Goal: Task Accomplishment & Management: Complete application form

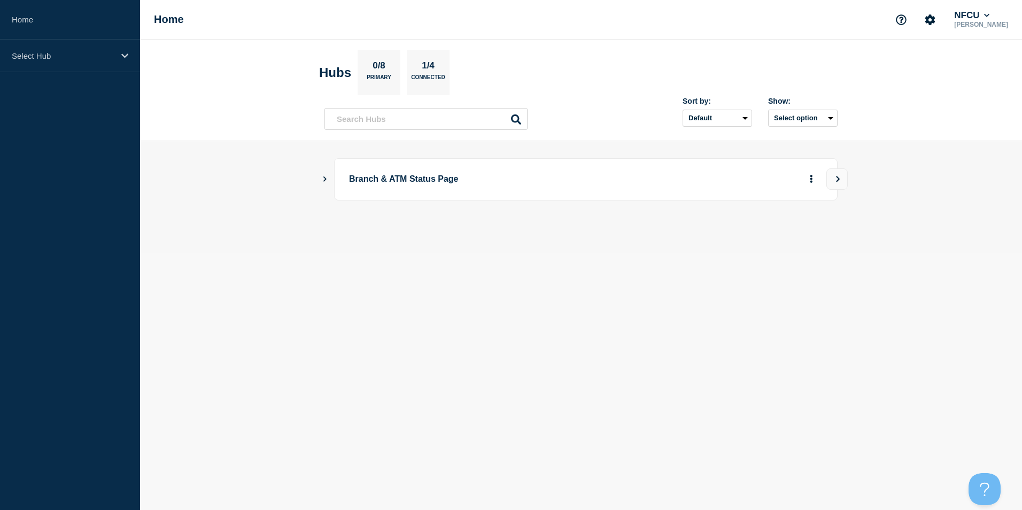
click at [324, 175] on button "Show Connected Hubs" at bounding box center [324, 179] width 5 height 8
click at [324, 176] on icon "Show Connected Hubs" at bounding box center [324, 178] width 5 height 7
click at [324, 176] on icon "Show Connected Hubs" at bounding box center [324, 178] width 7 height 5
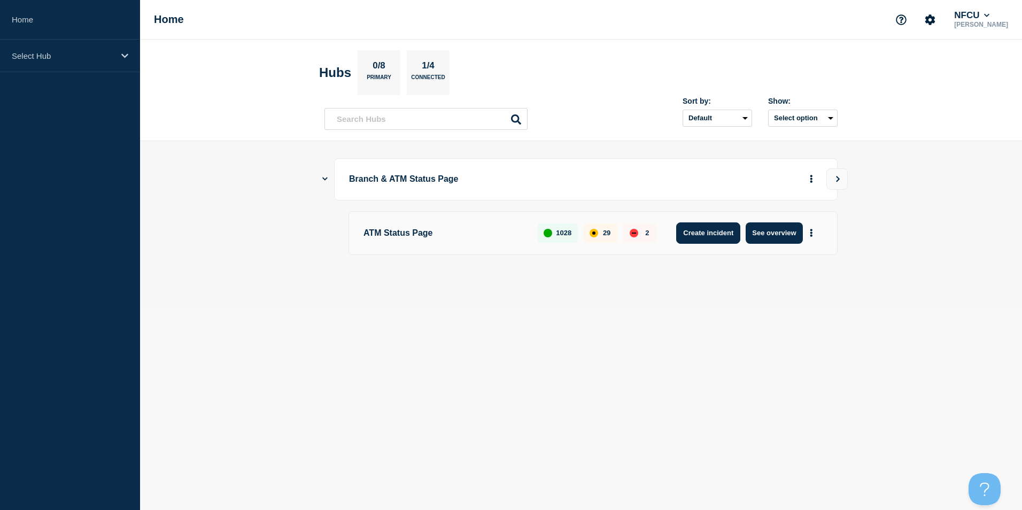
click at [336, 237] on button "Create incident" at bounding box center [708, 232] width 64 height 21
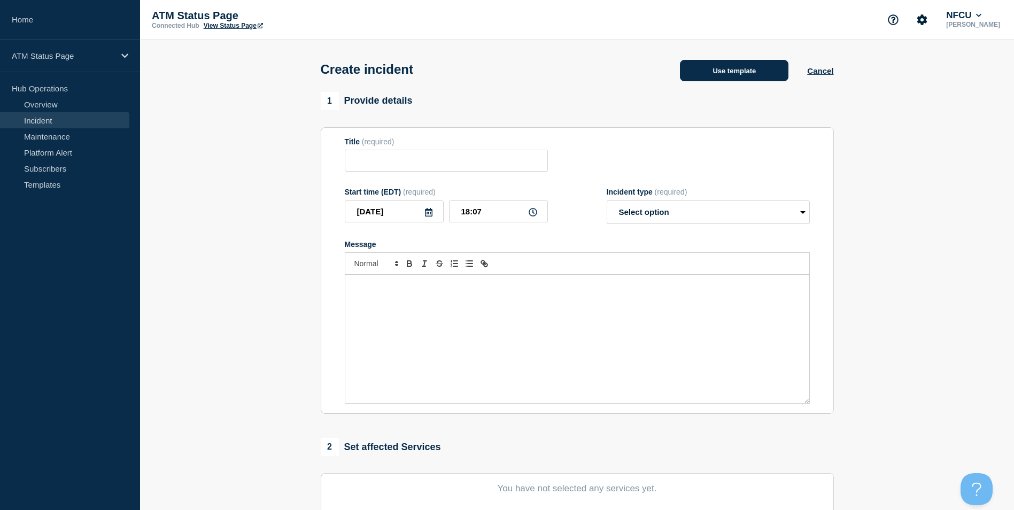
click at [336, 77] on button "Use template" at bounding box center [734, 70] width 108 height 21
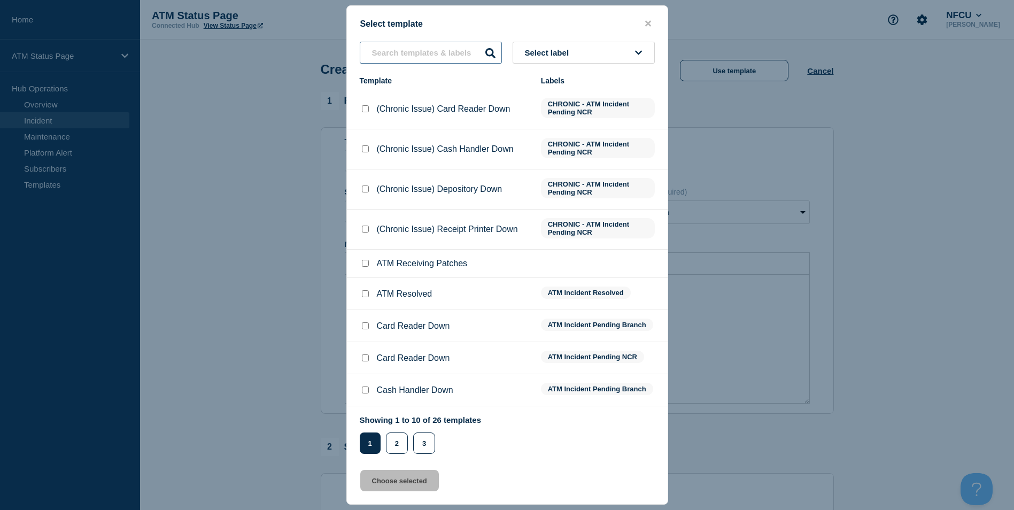
click at [336, 50] on input "text" at bounding box center [431, 53] width 142 height 22
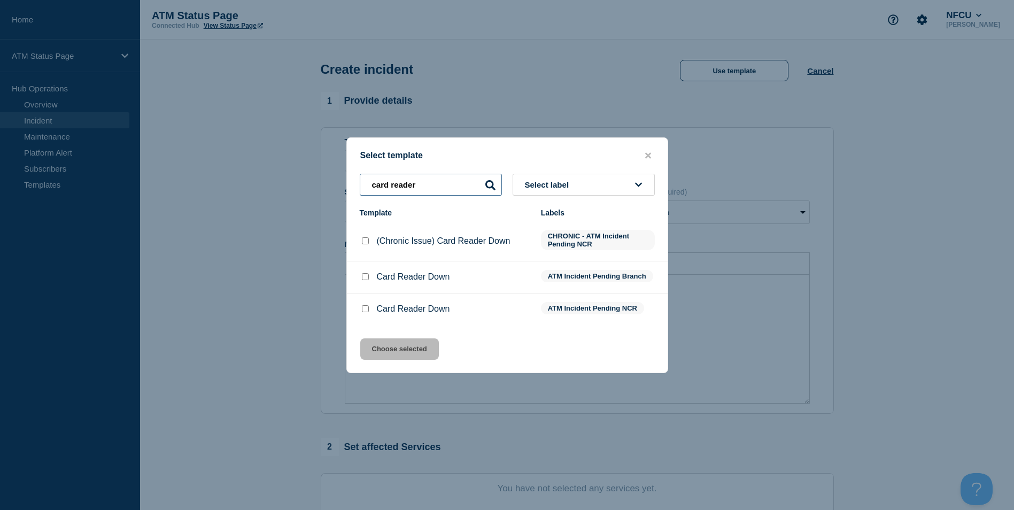
type input "card reader"
click at [336, 307] on input "Card Reader Down checkbox" at bounding box center [365, 308] width 7 height 7
checkbox input "true"
click at [336, 352] on button "Choose selected" at bounding box center [399, 348] width 79 height 21
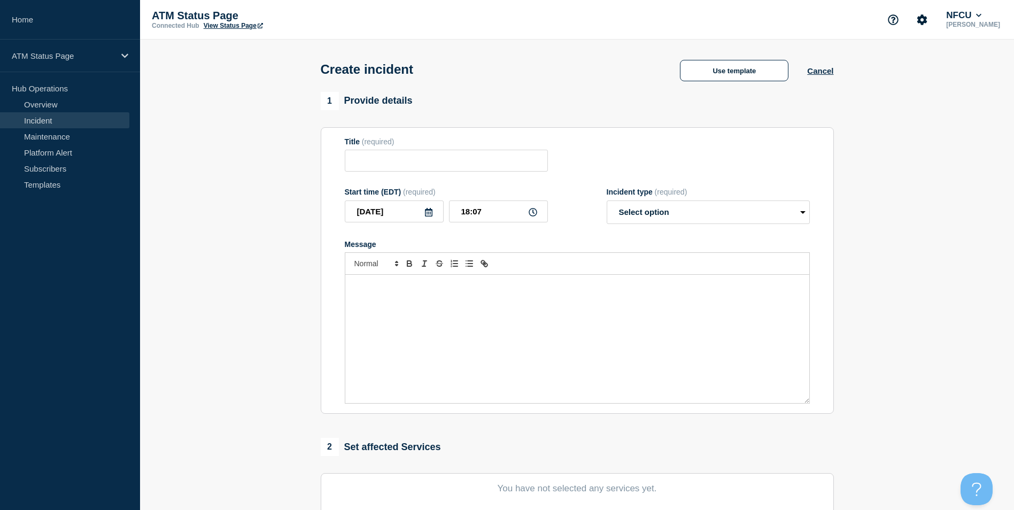
type input "Card Reader Down"
select select "identified"
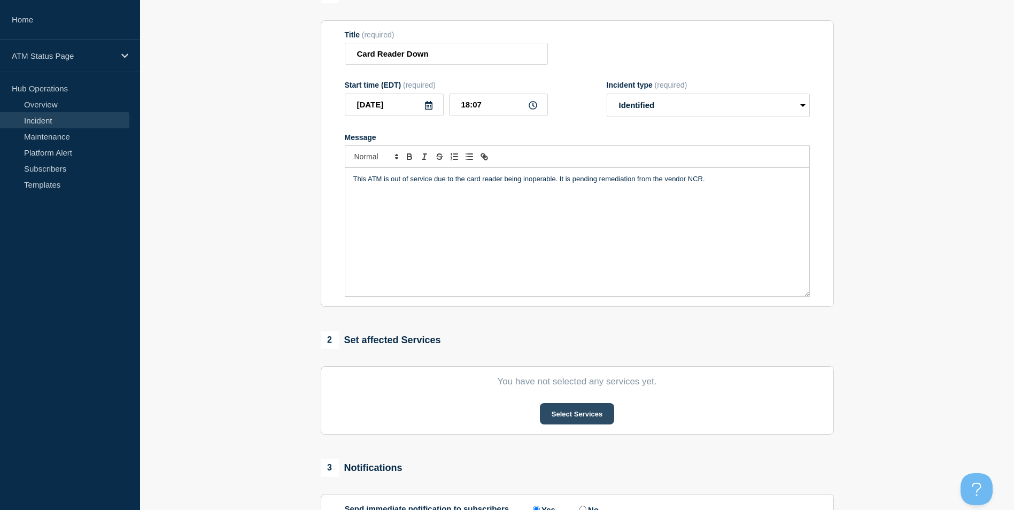
click at [336, 411] on button "Select Services" at bounding box center [577, 413] width 74 height 21
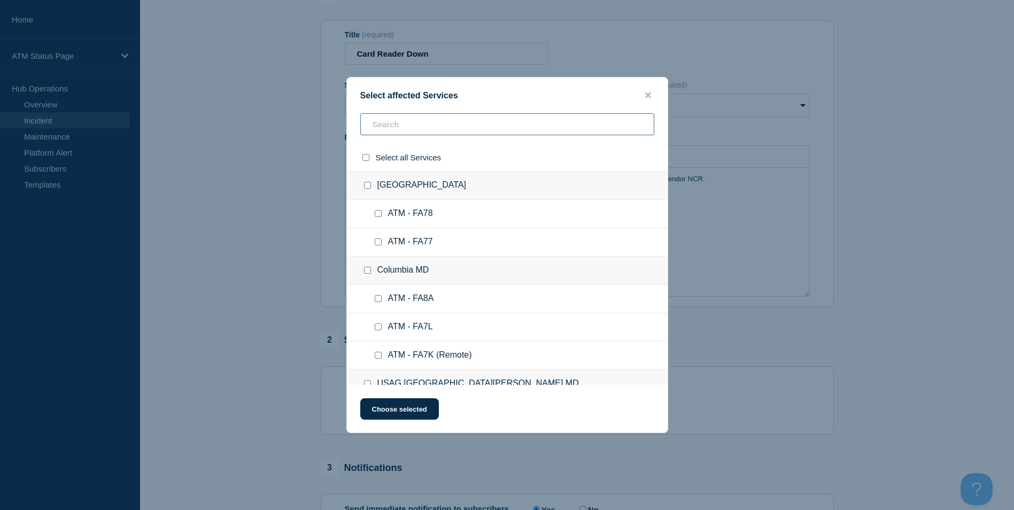
click at [336, 129] on input "text" at bounding box center [507, 124] width 294 height 22
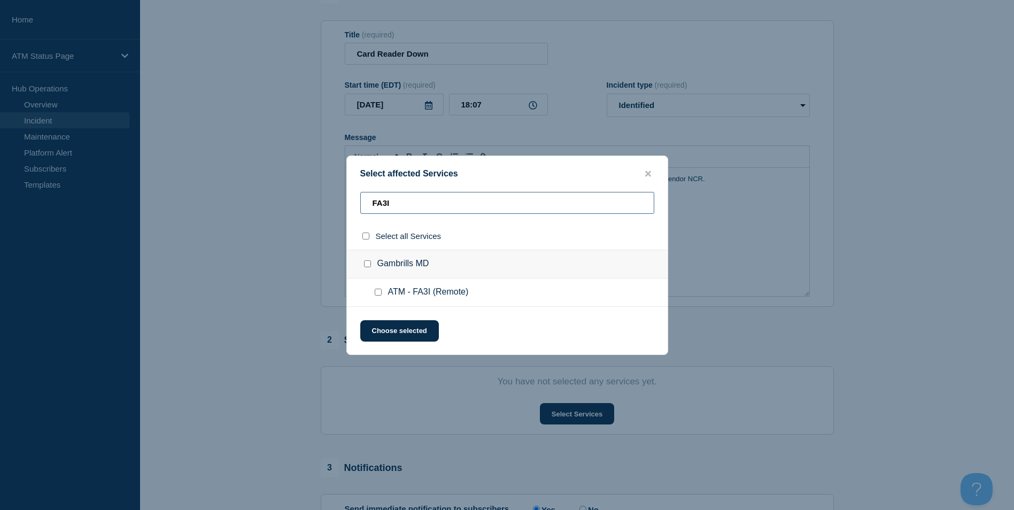
type input "FA3I"
drag, startPoint x: 376, startPoint y: 287, endPoint x: 376, endPoint y: 293, distance: 6.4
click at [336, 289] on ul "ATM - FA3I (Remote)" at bounding box center [507, 292] width 321 height 28
click at [336, 293] on input "ATM - FA3I (Remote) checkbox" at bounding box center [378, 292] width 7 height 7
checkbox input "true"
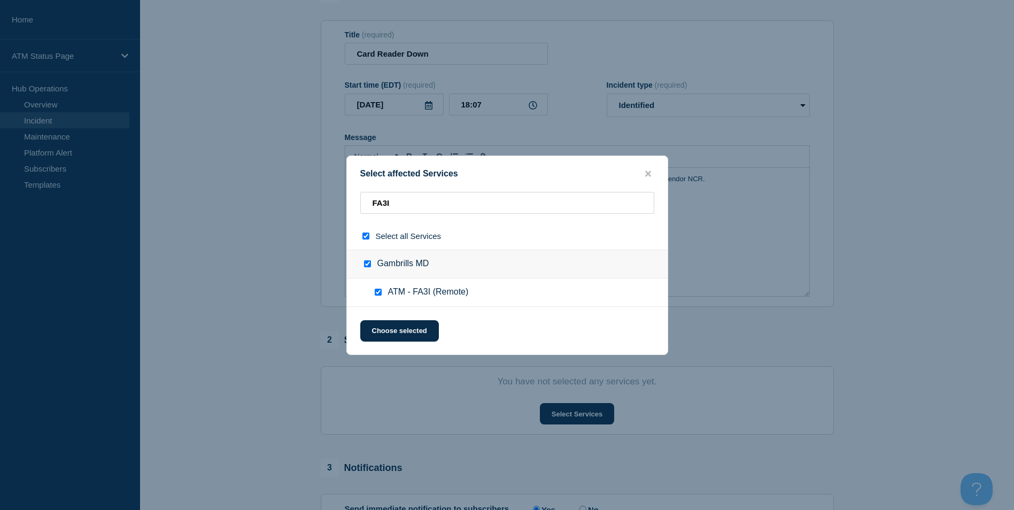
checkbox input "true"
click at [336, 331] on button "Choose selected" at bounding box center [399, 330] width 79 height 21
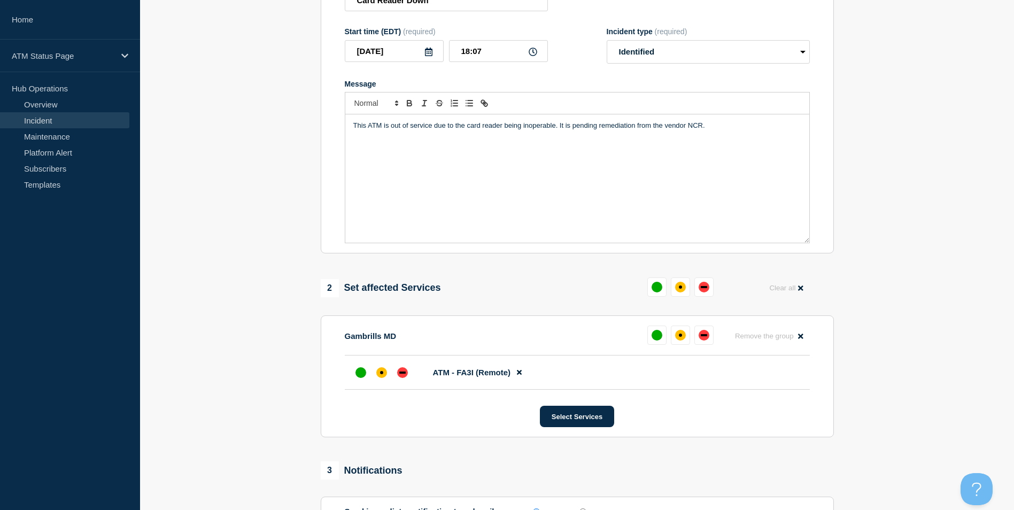
scroll to position [214, 0]
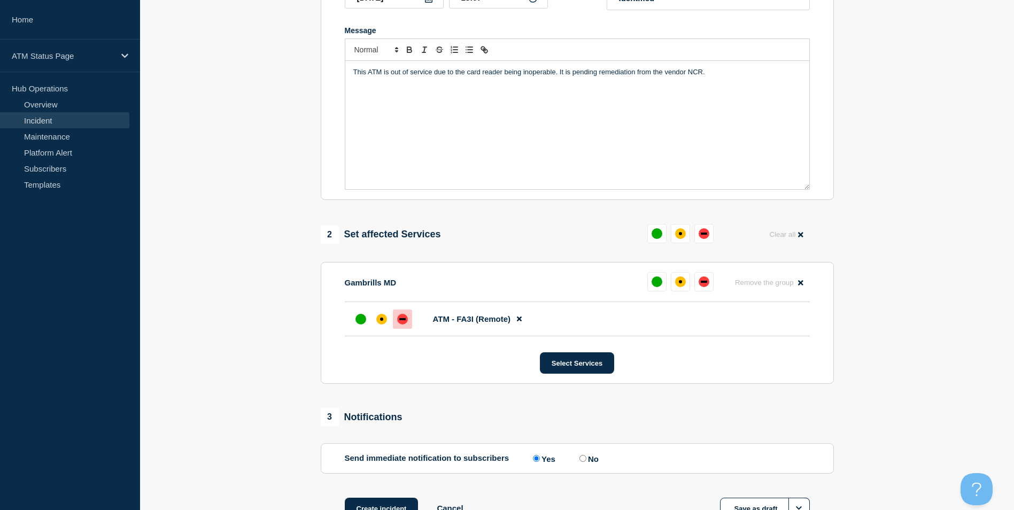
click at [336, 324] on div "down" at bounding box center [402, 319] width 11 height 11
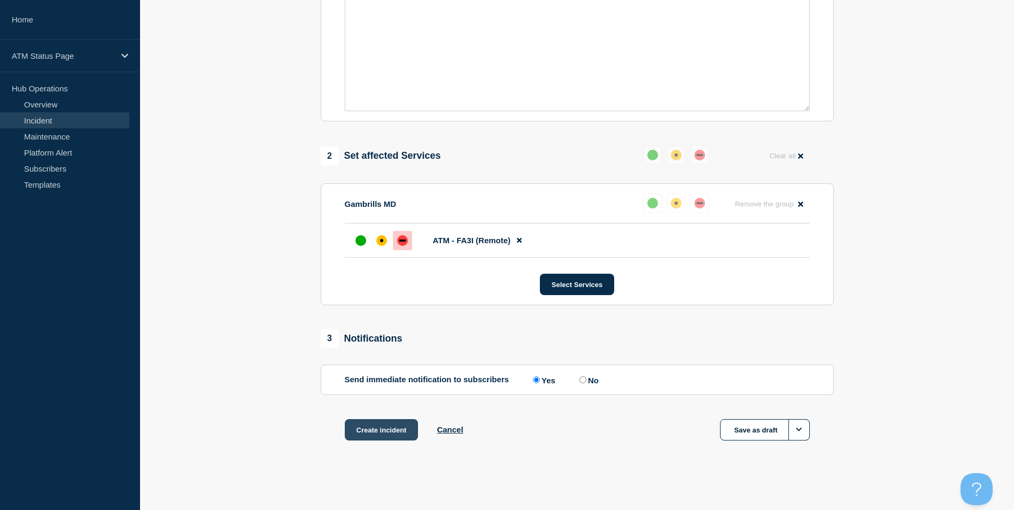
click at [336, 428] on button "Create incident" at bounding box center [382, 429] width 74 height 21
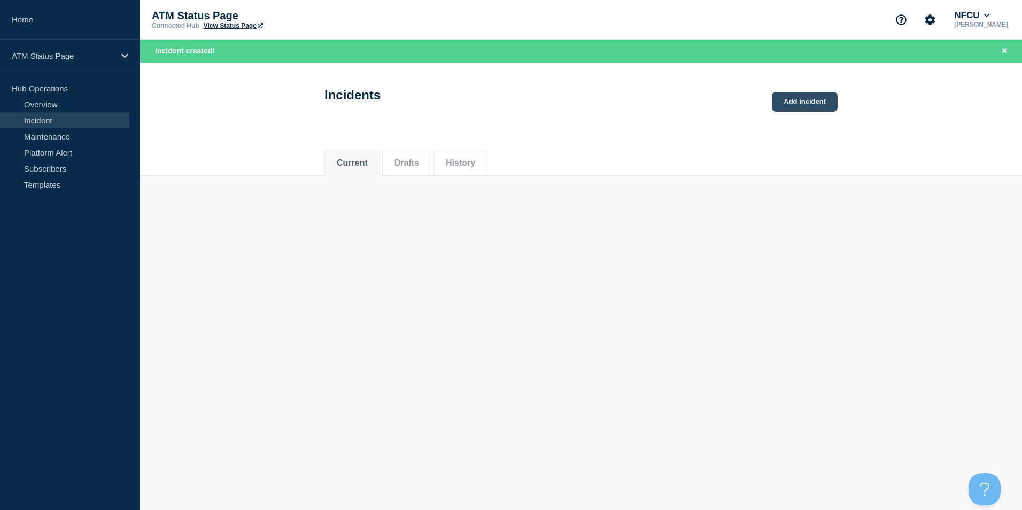
click at [336, 100] on link "Add incident" at bounding box center [805, 102] width 66 height 20
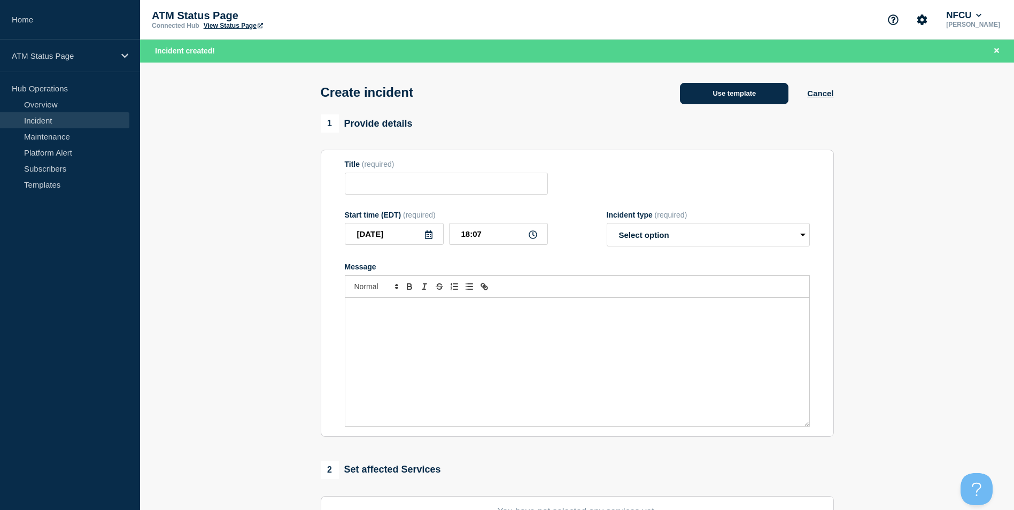
click at [336, 92] on button "Use template" at bounding box center [734, 93] width 108 height 21
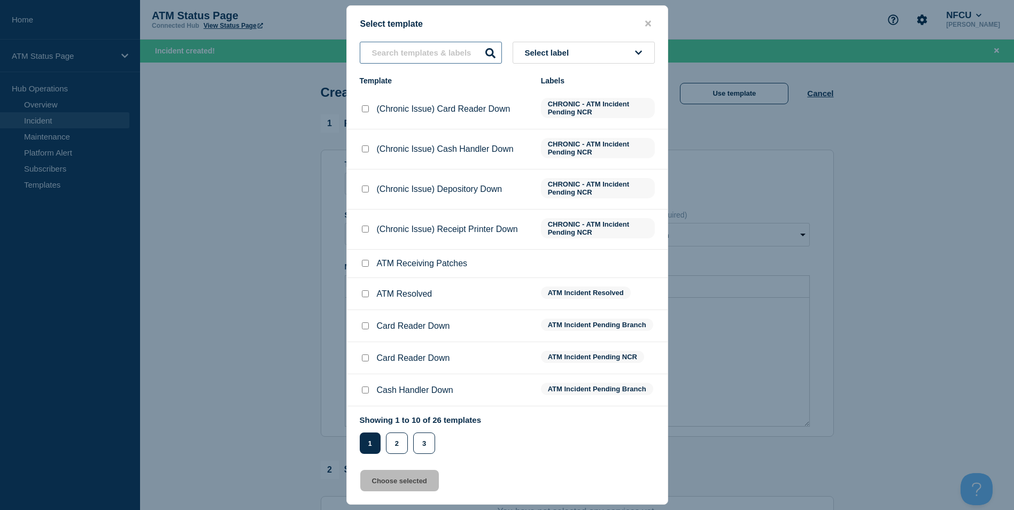
click at [336, 62] on input "text" at bounding box center [431, 53] width 142 height 22
type input "L"
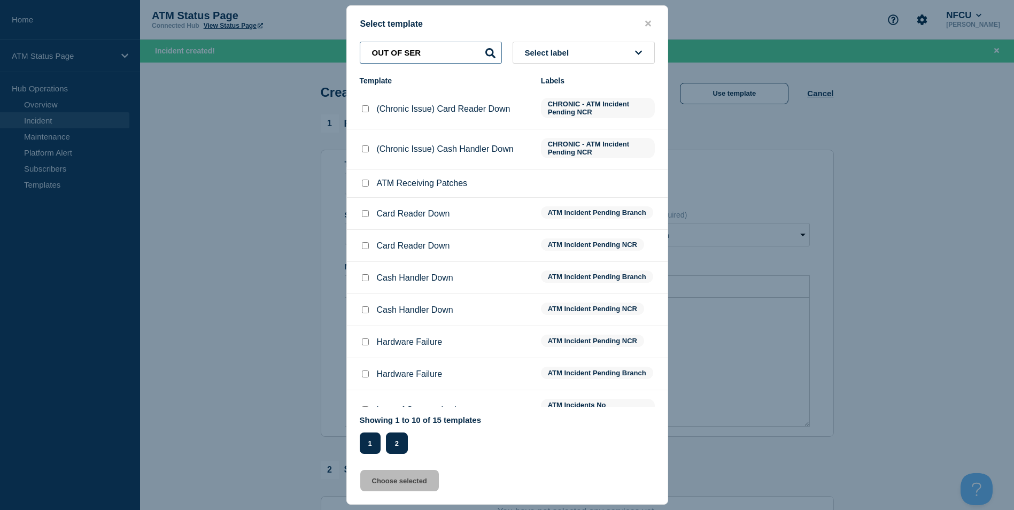
type input "OUT OF SER"
click at [336, 440] on button "2" at bounding box center [397, 442] width 22 height 21
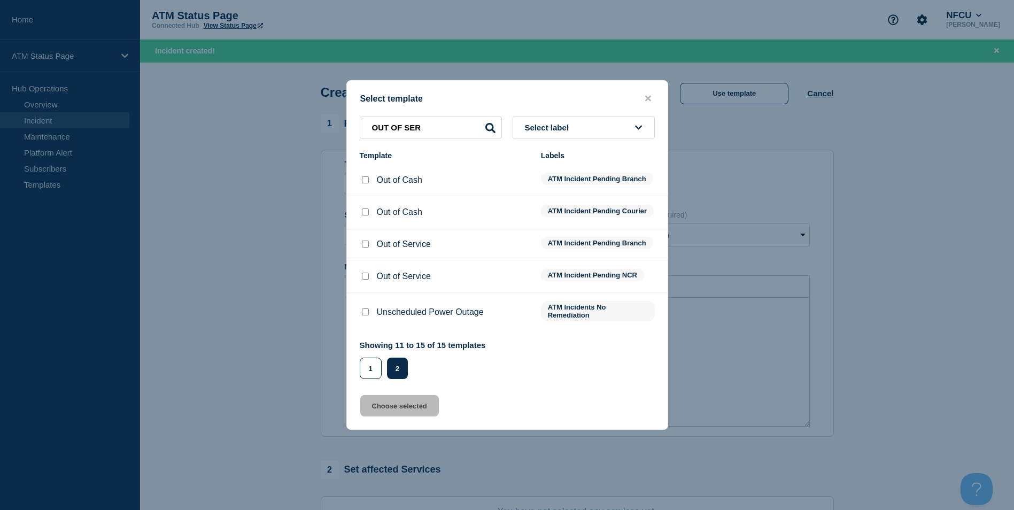
scroll to position [53, 0]
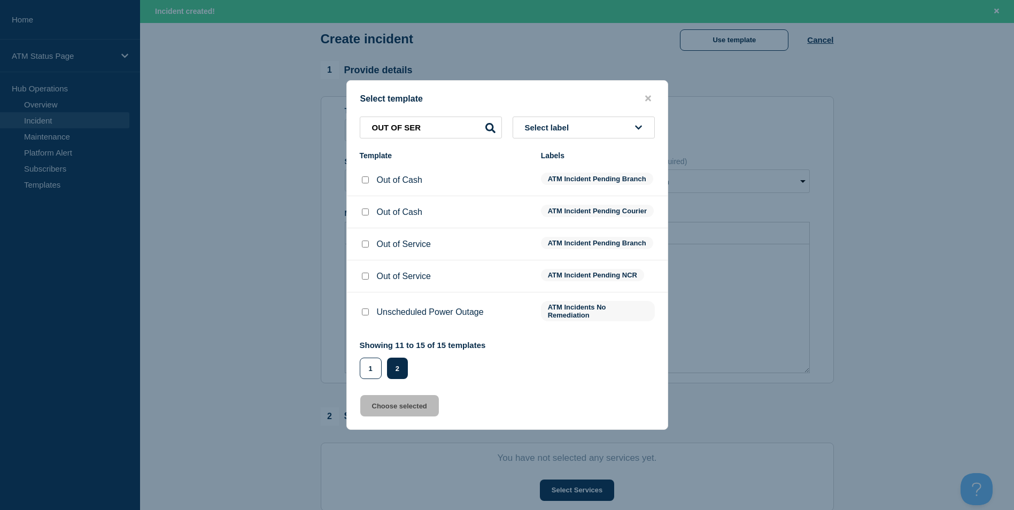
click at [336, 278] on input "Out of Service checkbox" at bounding box center [365, 276] width 7 height 7
checkbox input "true"
click at [336, 403] on button "Choose selected" at bounding box center [399, 405] width 79 height 21
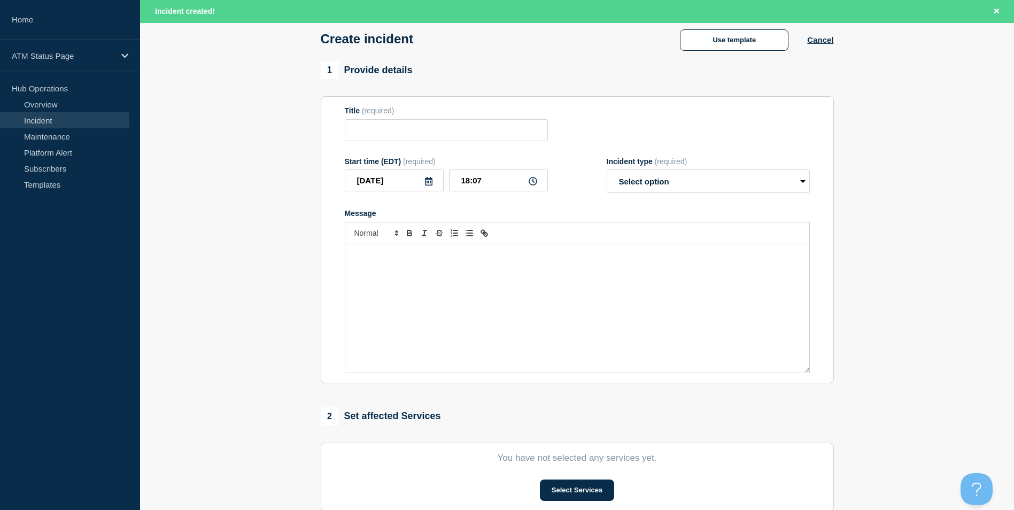
type input "Out of Service"
select select "identified"
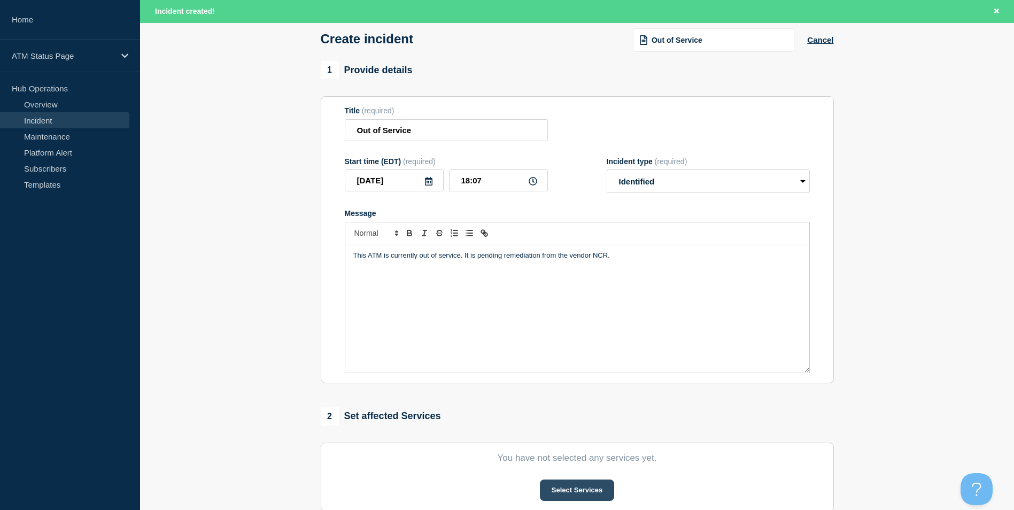
click at [336, 489] on button "Select Services" at bounding box center [577, 489] width 74 height 21
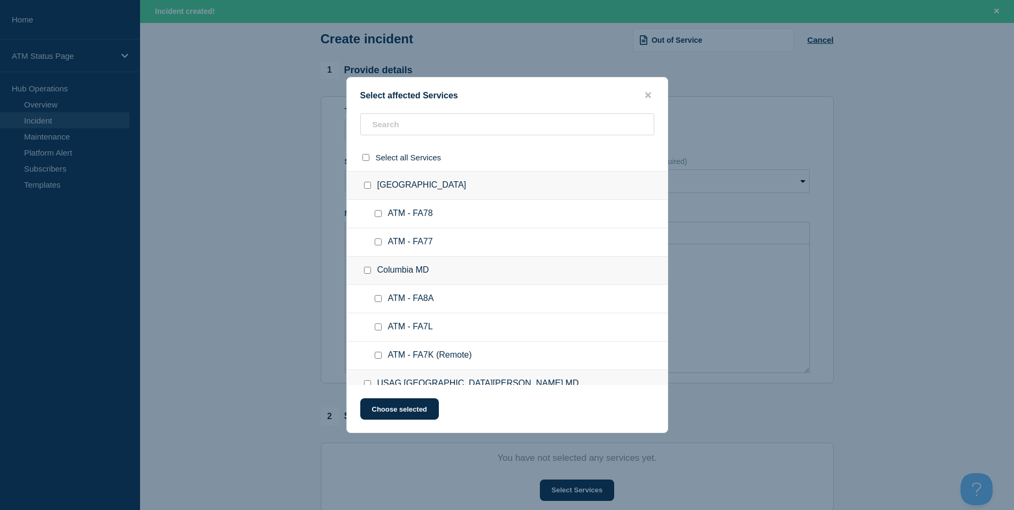
click at [336, 138] on div at bounding box center [507, 128] width 321 height 30
click at [336, 131] on input "text" at bounding box center [507, 124] width 294 height 22
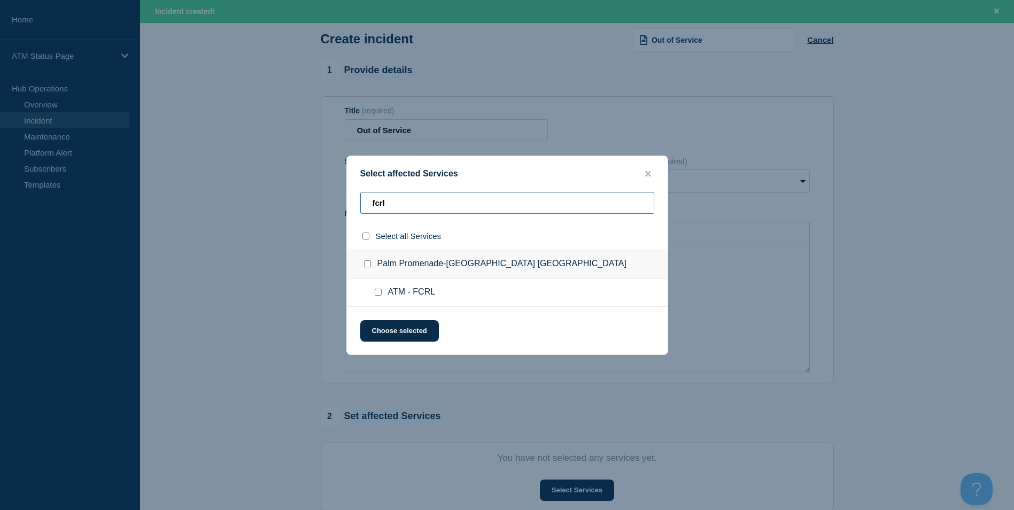
type input "fcrl"
click at [336, 289] on div at bounding box center [379, 292] width 15 height 11
click at [336, 289] on input "ATM - FCRL checkbox" at bounding box center [378, 292] width 7 height 7
checkbox input "true"
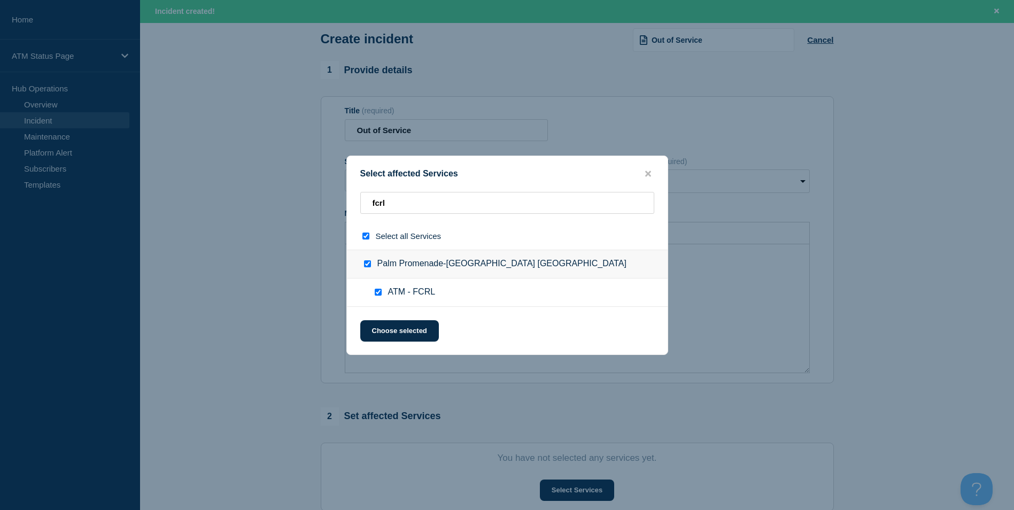
checkbox input "true"
drag, startPoint x: 376, startPoint y: 331, endPoint x: 376, endPoint y: 383, distance: 51.8
click at [336, 332] on button "Choose selected" at bounding box center [399, 330] width 79 height 21
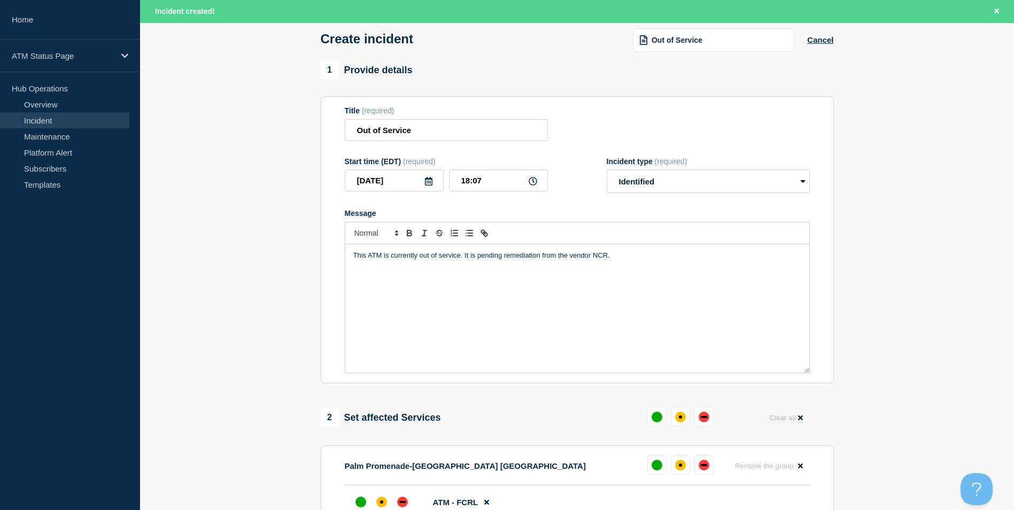
scroll to position [160, 0]
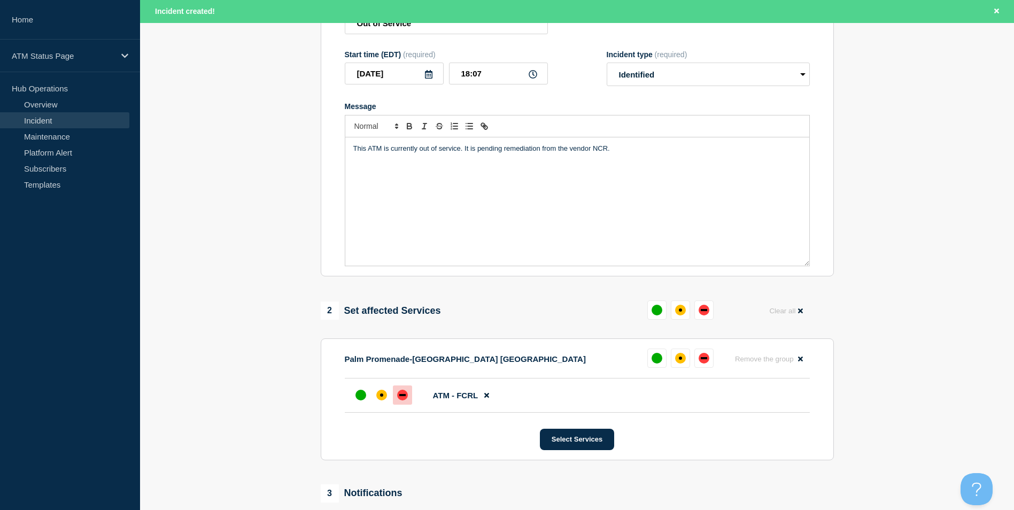
click at [336, 395] on div "down" at bounding box center [402, 395] width 11 height 11
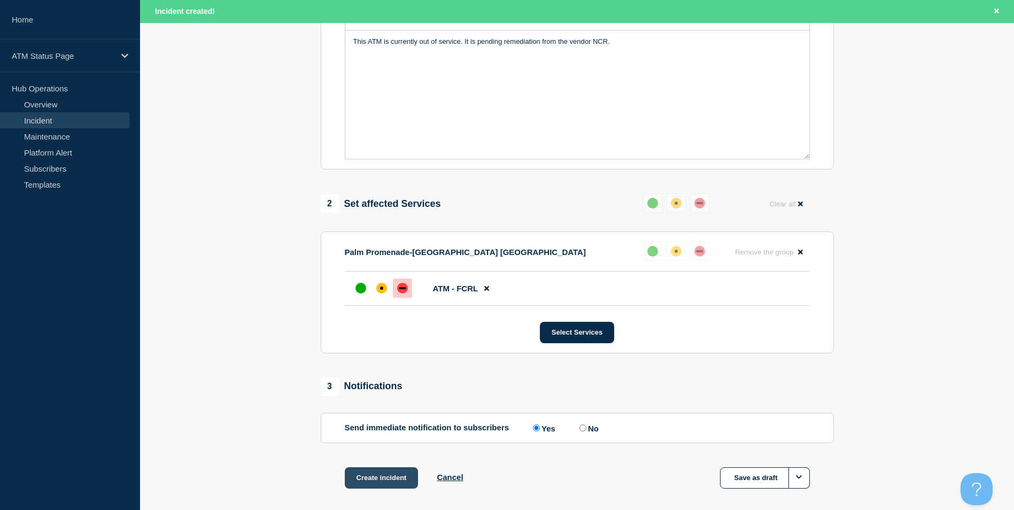
click at [336, 466] on div "1 Provide details Title (required) Out of Service Start time (EDT) (required) […" at bounding box center [576, 181] width 525 height 668
click at [336, 472] on button "Create incident" at bounding box center [382, 477] width 74 height 21
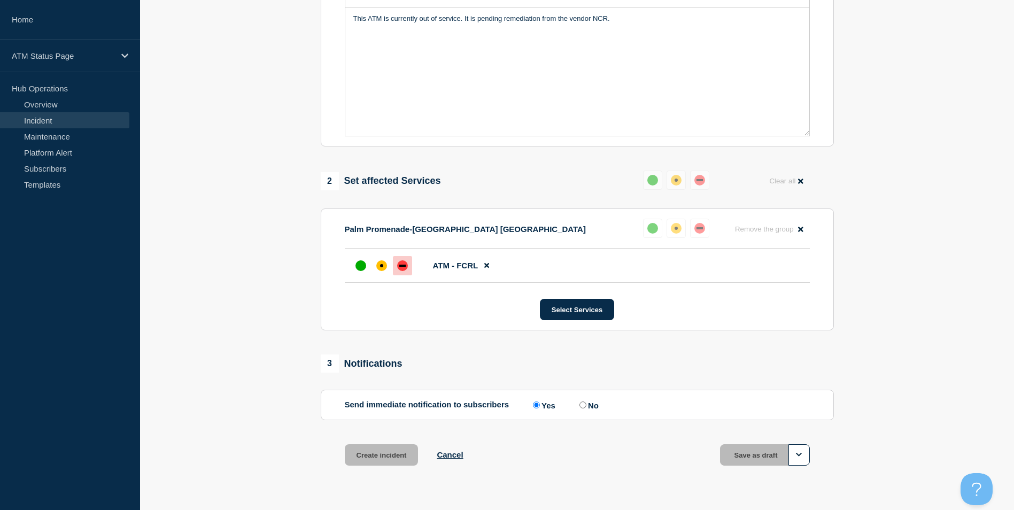
scroll to position [245, 0]
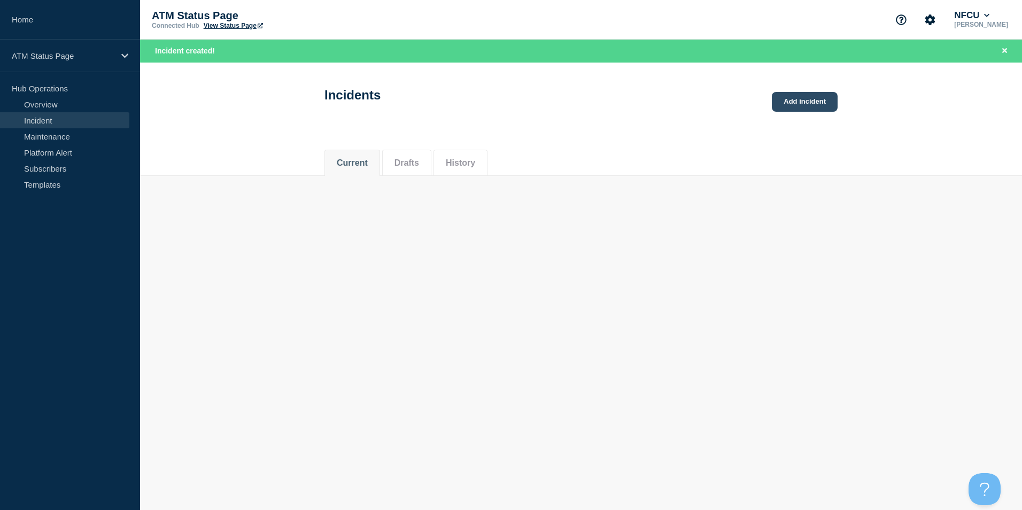
click at [336, 107] on link "Add incident" at bounding box center [805, 102] width 66 height 20
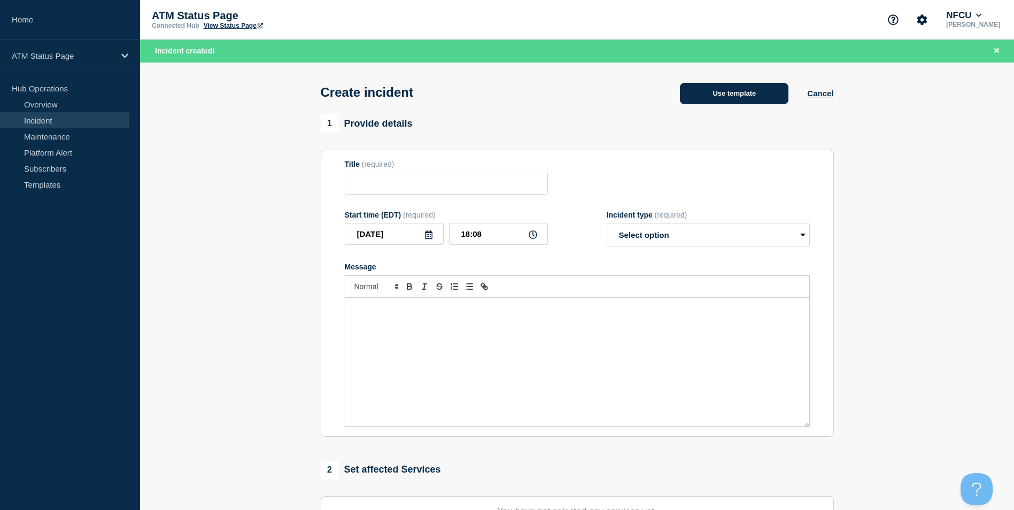
click at [336, 99] on button "Use template" at bounding box center [734, 93] width 108 height 21
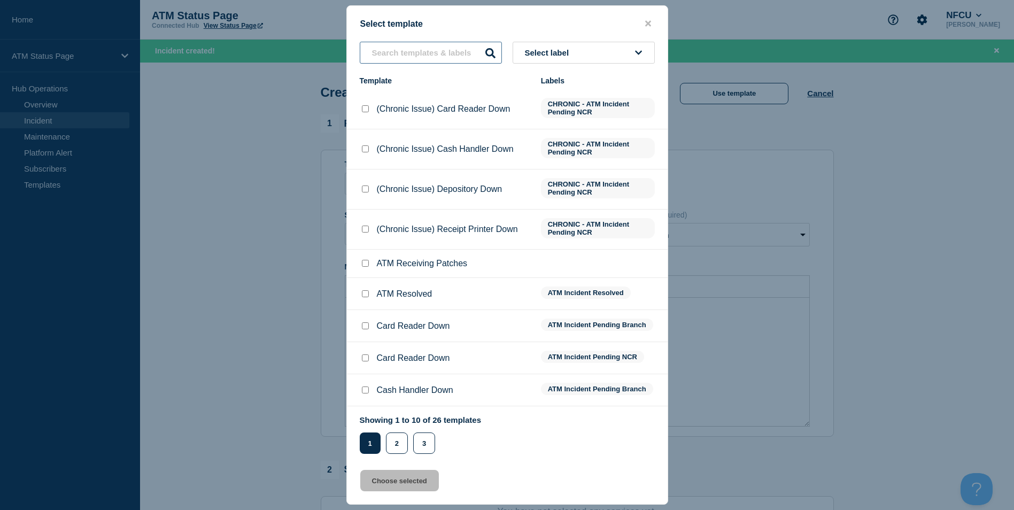
click at [336, 58] on input "text" at bounding box center [431, 53] width 142 height 22
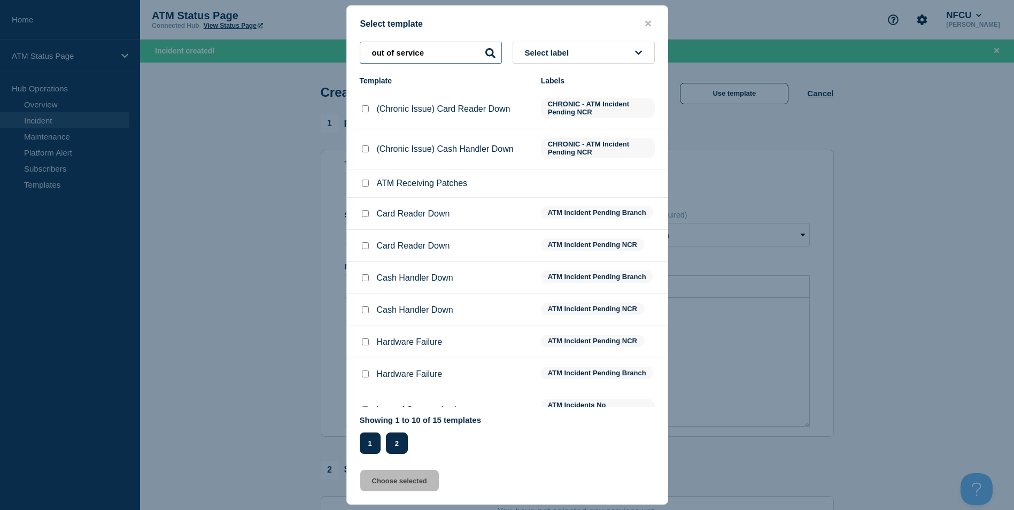
type input "out of service"
click at [336, 442] on button "2" at bounding box center [397, 442] width 22 height 21
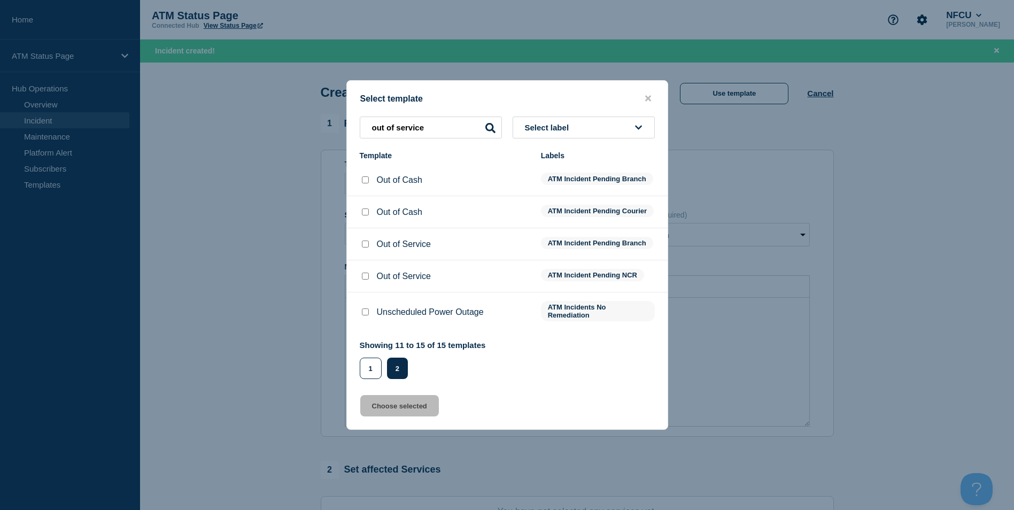
click at [336, 279] on input "Out of Service checkbox" at bounding box center [365, 276] width 7 height 7
checkbox input "true"
click at [336, 407] on button "Choose selected" at bounding box center [399, 405] width 79 height 21
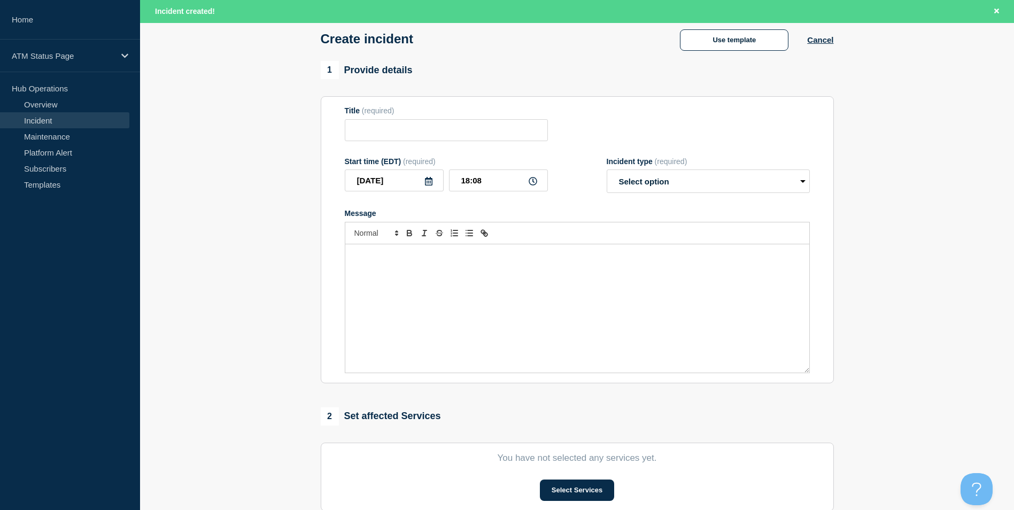
type input "Out of Service"
select select "identified"
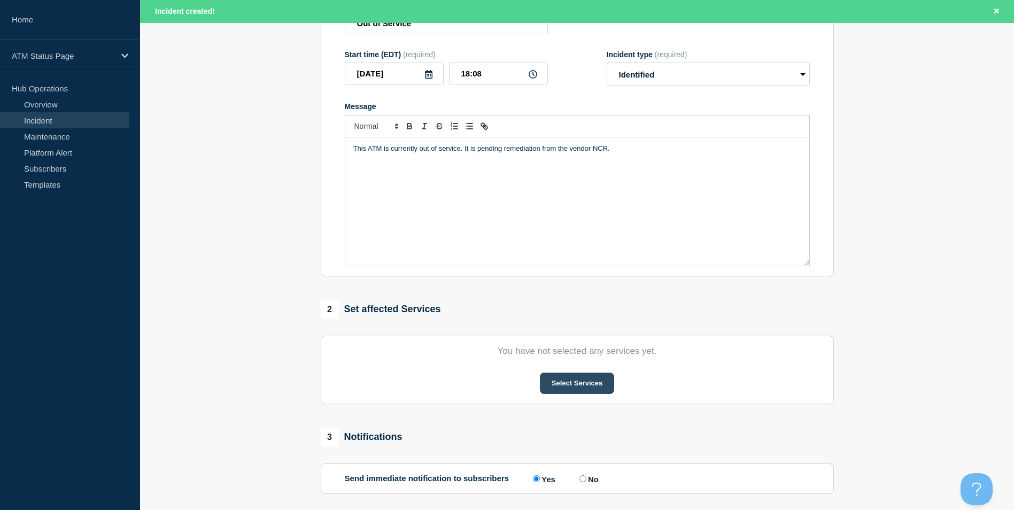
click at [336, 397] on section "You have not selected any services yet. Select Services" at bounding box center [577, 370] width 513 height 68
click at [336, 386] on button "Select Services" at bounding box center [577, 382] width 74 height 21
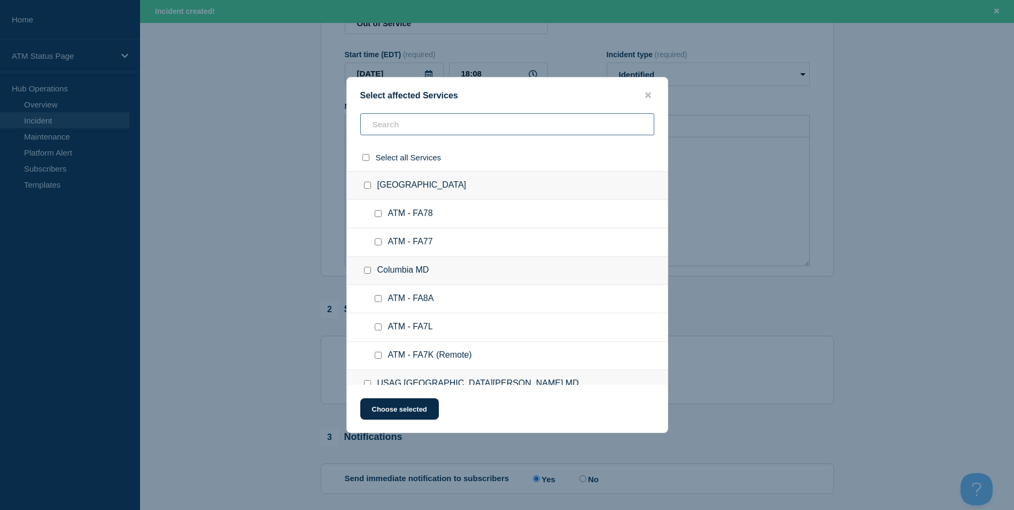
click at [336, 121] on input "text" at bounding box center [507, 124] width 294 height 22
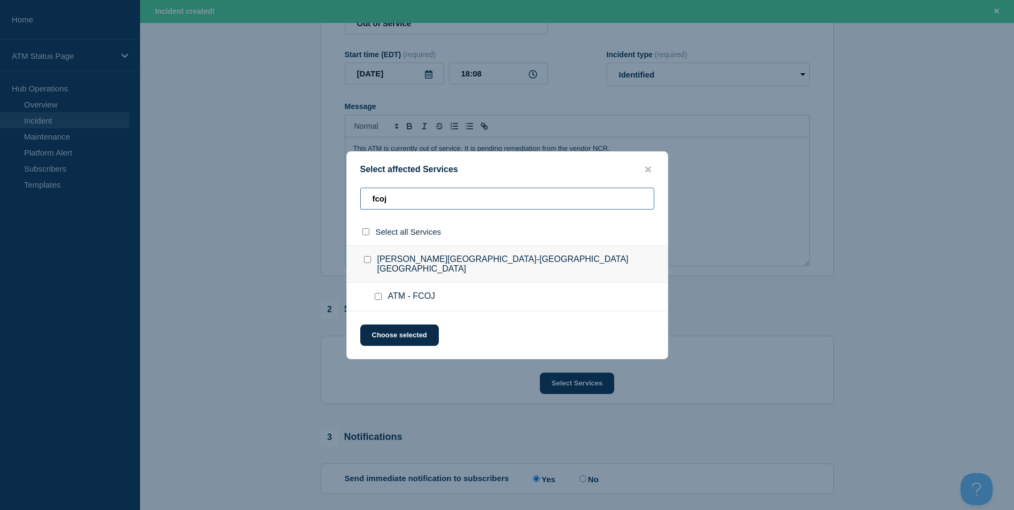
type input "fcoj"
click at [336, 295] on input "ATM - FCOJ checkbox" at bounding box center [378, 296] width 7 height 7
checkbox input "true"
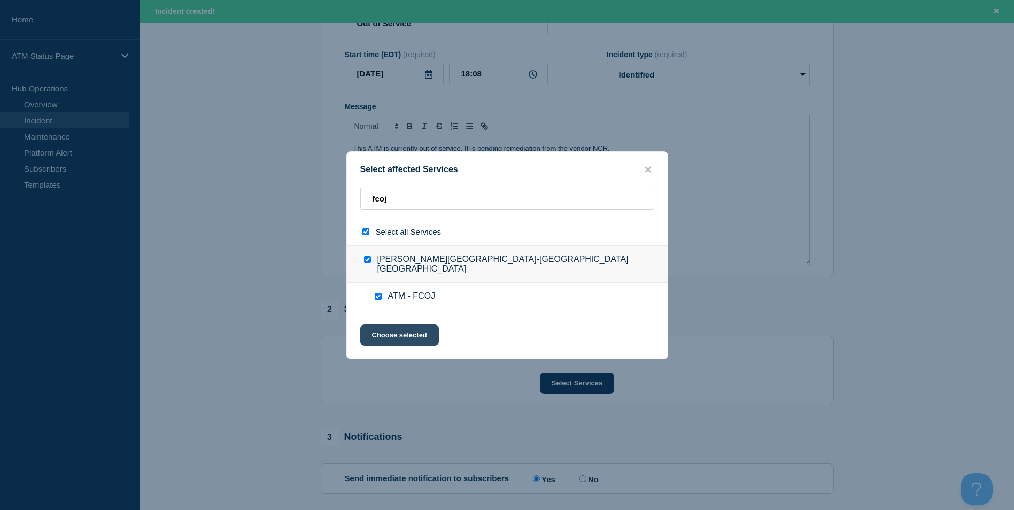
click at [336, 330] on button "Choose selected" at bounding box center [399, 334] width 79 height 21
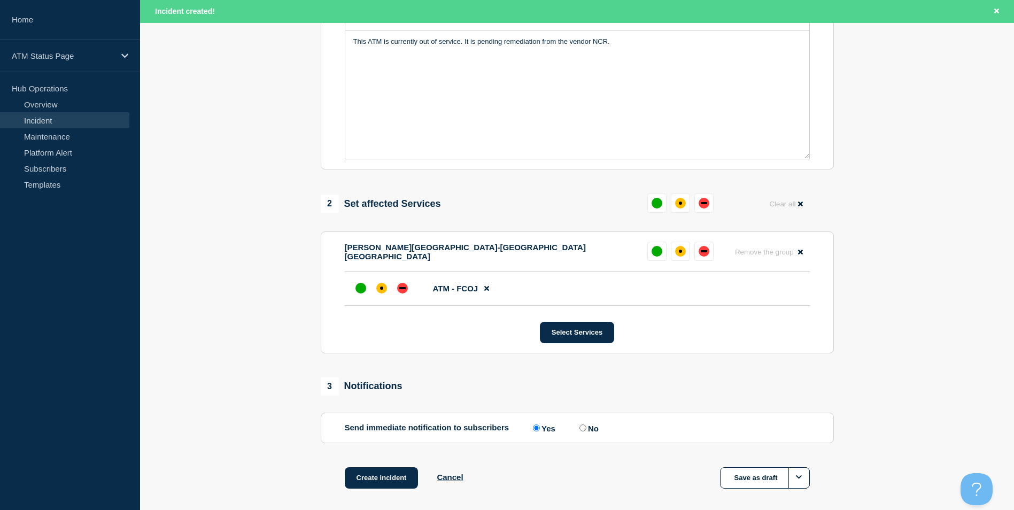
scroll to position [318, 0]
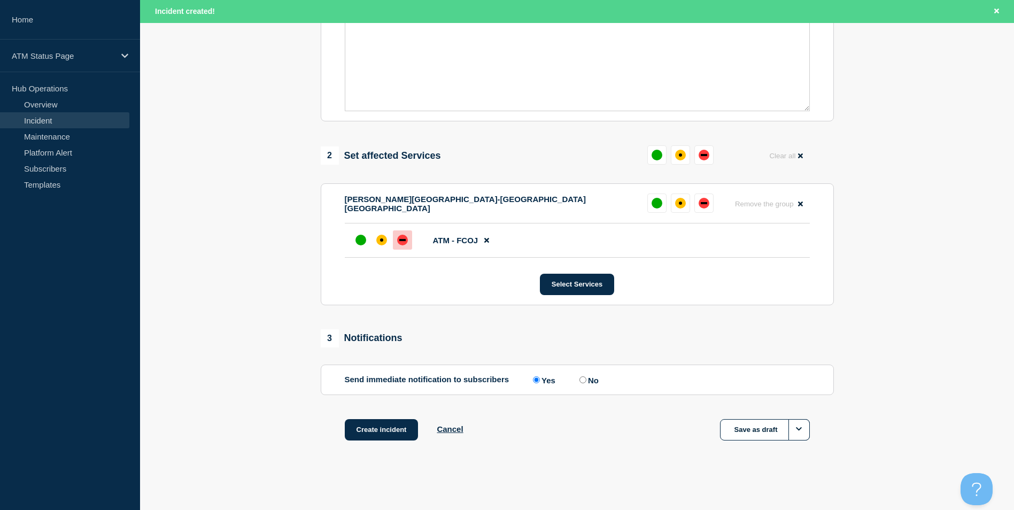
click at [336, 242] on div at bounding box center [402, 239] width 19 height 19
click at [336, 431] on button "Create incident" at bounding box center [382, 429] width 74 height 21
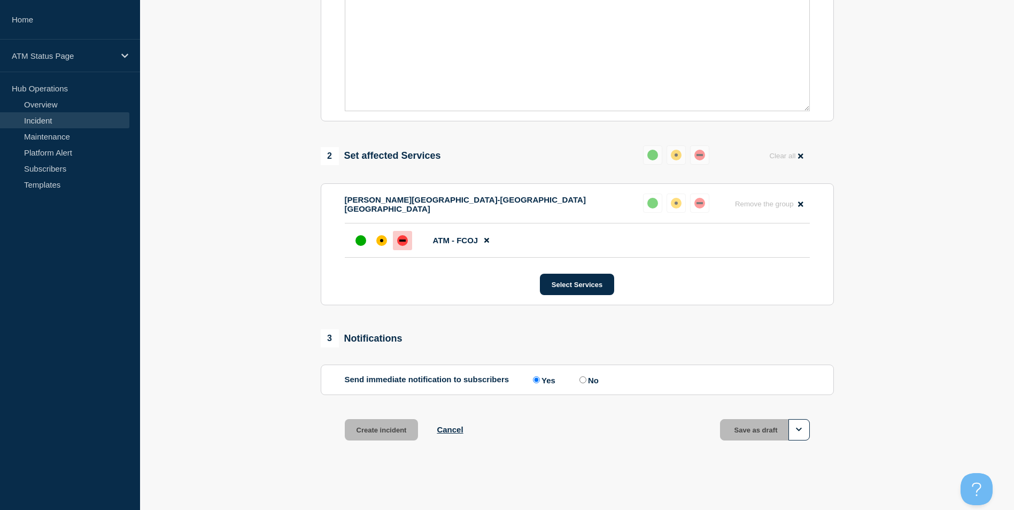
scroll to position [295, 0]
